Goal: Task Accomplishment & Management: Complete application form

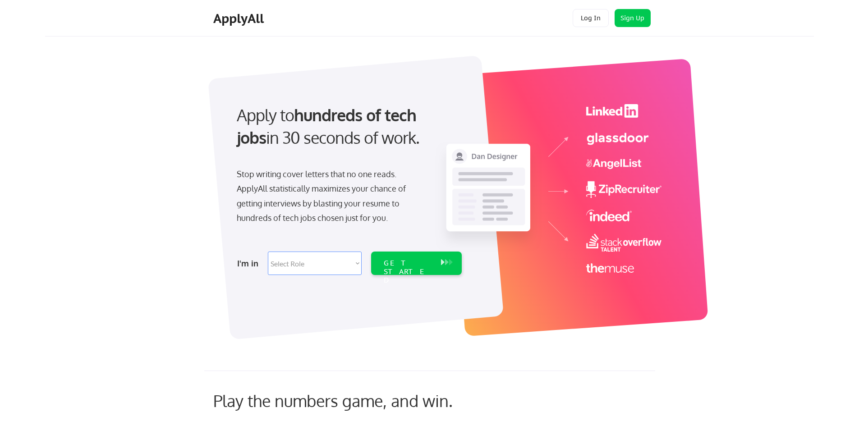
click at [189, 102] on div "Apply to hundreds of tech jobs in 30 seconds of work. Stop writing cover letter…" at bounding box center [444, 192] width 740 height 299
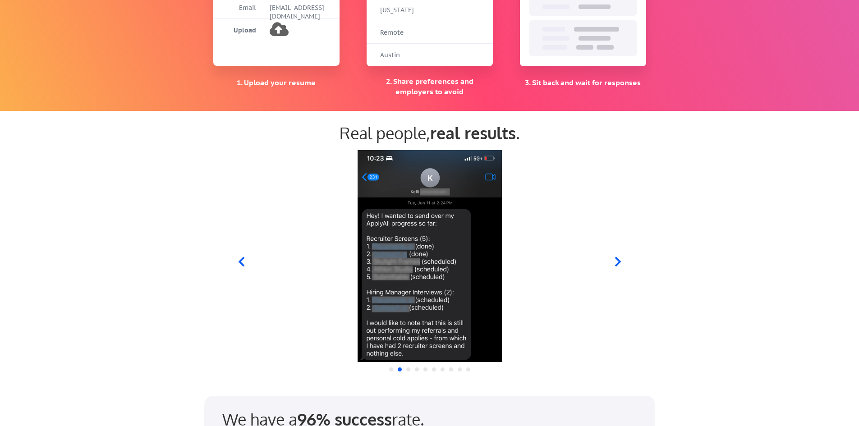
scroll to position [837, 0]
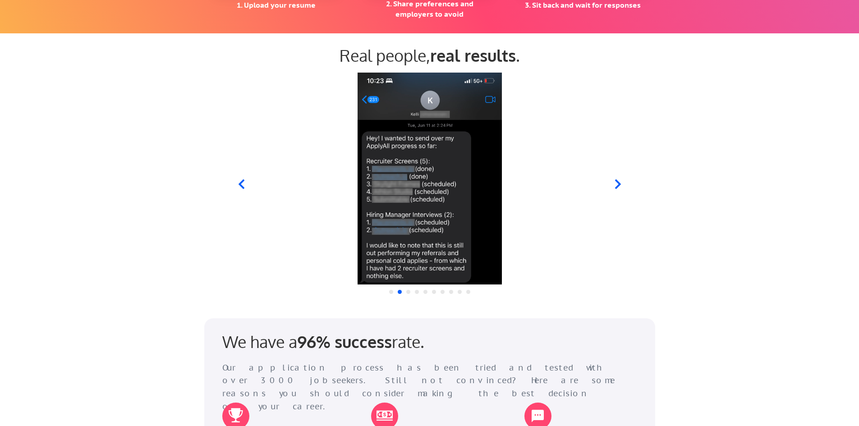
click at [620, 187] on icon at bounding box center [617, 184] width 11 height 11
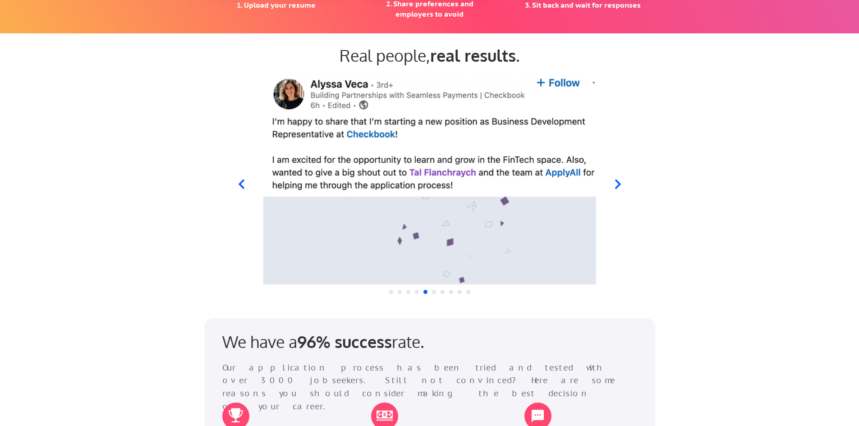
click at [620, 187] on icon at bounding box center [617, 184] width 11 height 11
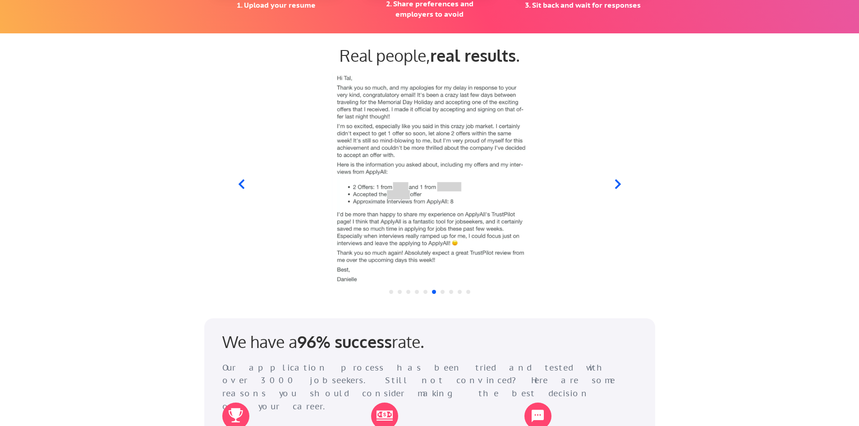
click at [620, 187] on icon at bounding box center [617, 184] width 11 height 11
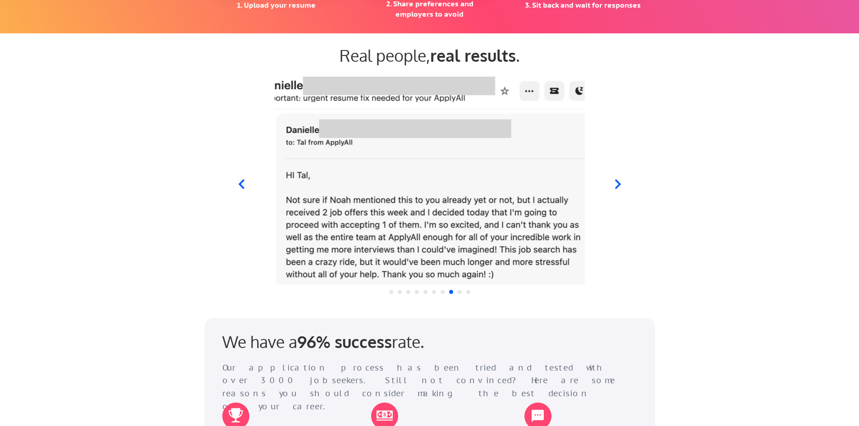
click at [620, 186] on icon at bounding box center [617, 184] width 11 height 11
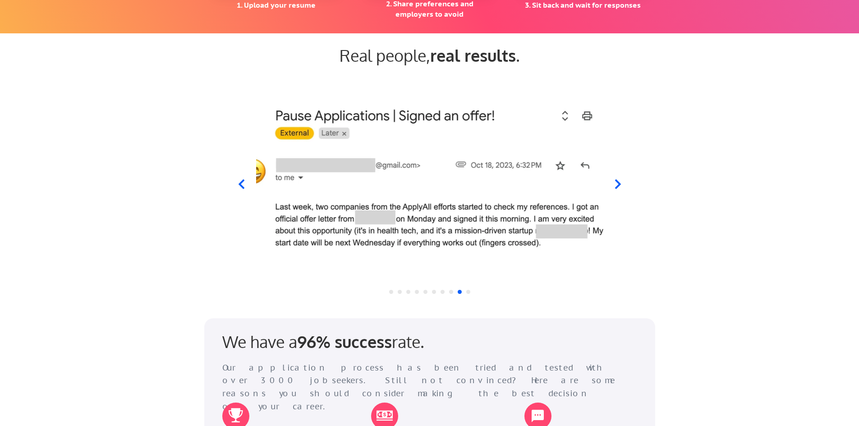
click at [620, 186] on icon at bounding box center [617, 184] width 11 height 11
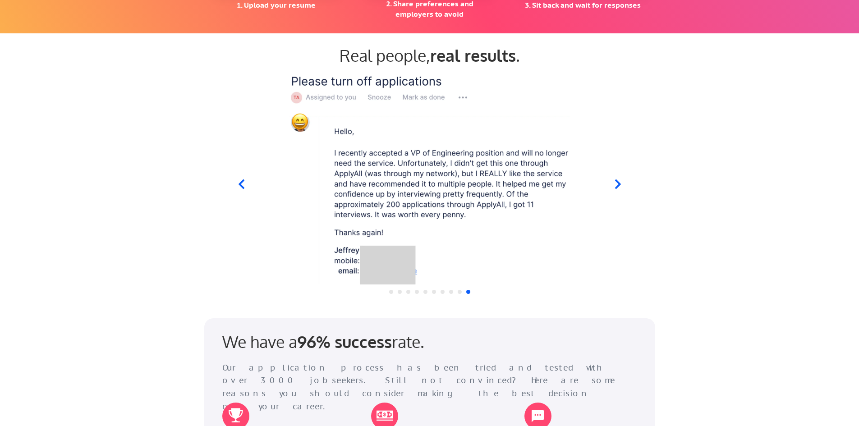
click at [620, 186] on icon at bounding box center [617, 184] width 11 height 11
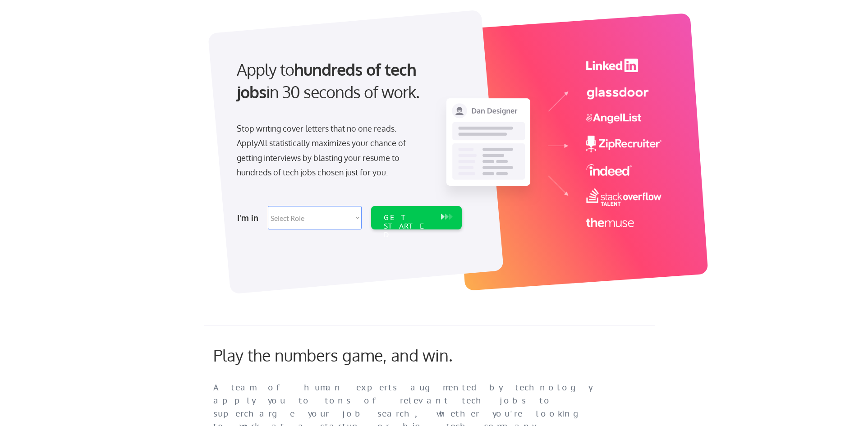
scroll to position [0, 0]
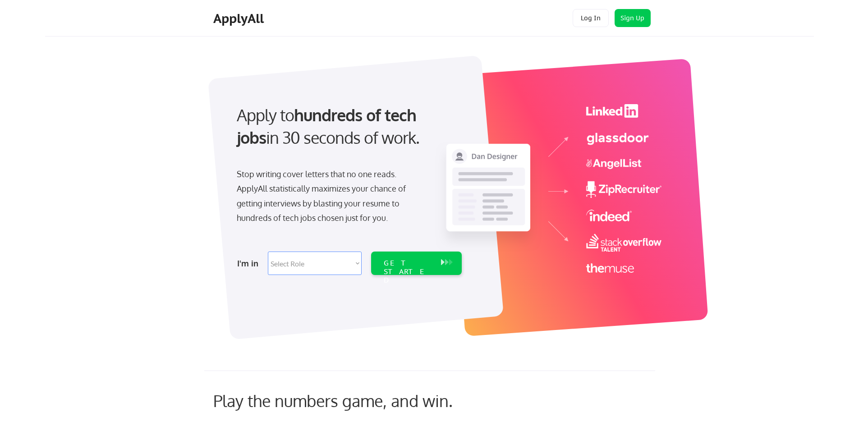
click at [310, 259] on select "Select Role Software Engineering Product Management Customer Success Sales UI/U…" at bounding box center [315, 263] width 94 height 23
select select ""engineering""
click at [268, 252] on select "Select Role Software Engineering Product Management Customer Success Sales UI/U…" at bounding box center [315, 263] width 94 height 23
select select ""engineering""
click at [393, 270] on div "GET STARTED" at bounding box center [407, 263] width 57 height 23
